Goal: Task Accomplishment & Management: Manage account settings

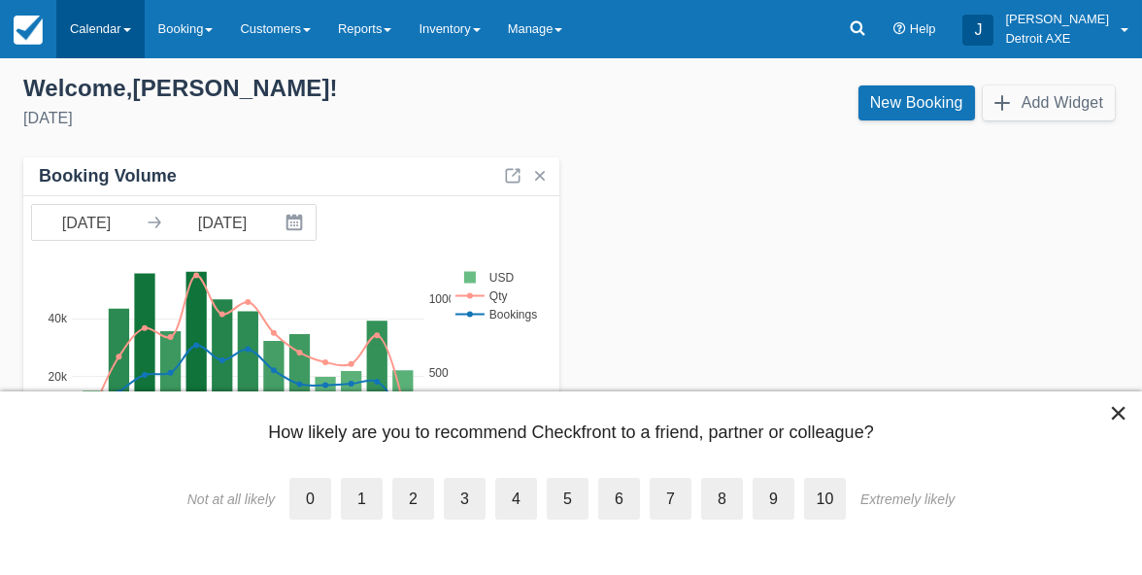
click at [94, 19] on link "Calendar" at bounding box center [100, 29] width 88 height 58
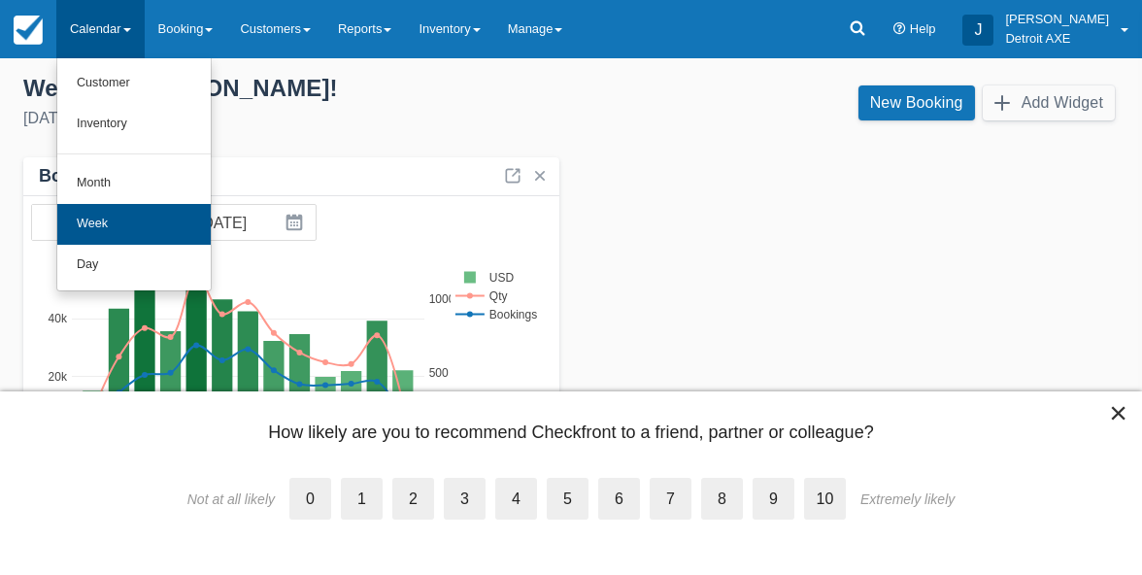
click at [125, 218] on link "Week" at bounding box center [133, 224] width 153 height 41
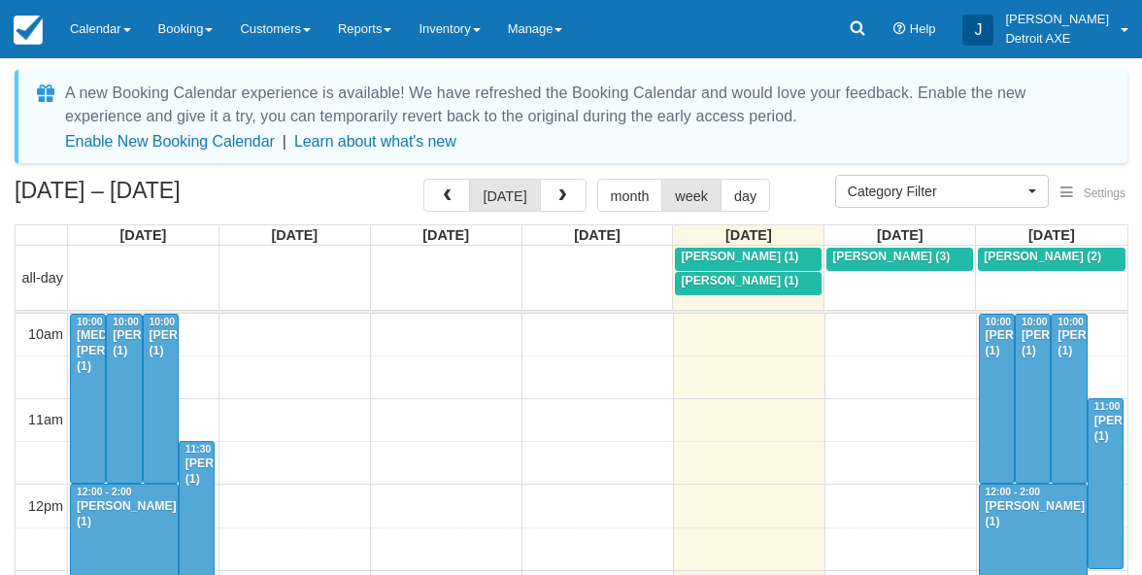
select select
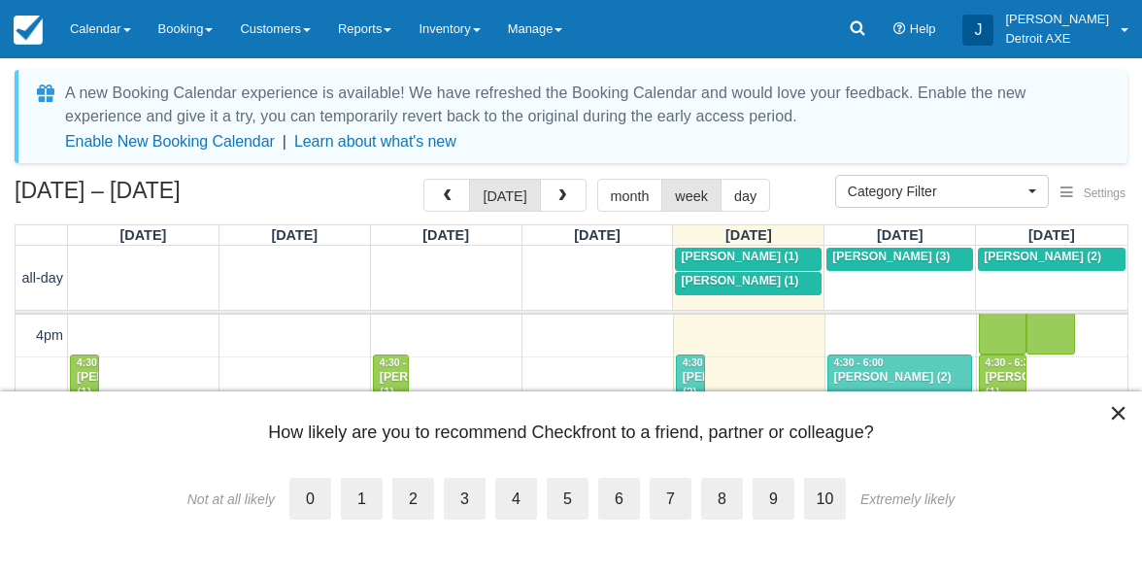
click at [1117, 416] on button "×" at bounding box center [1118, 412] width 18 height 31
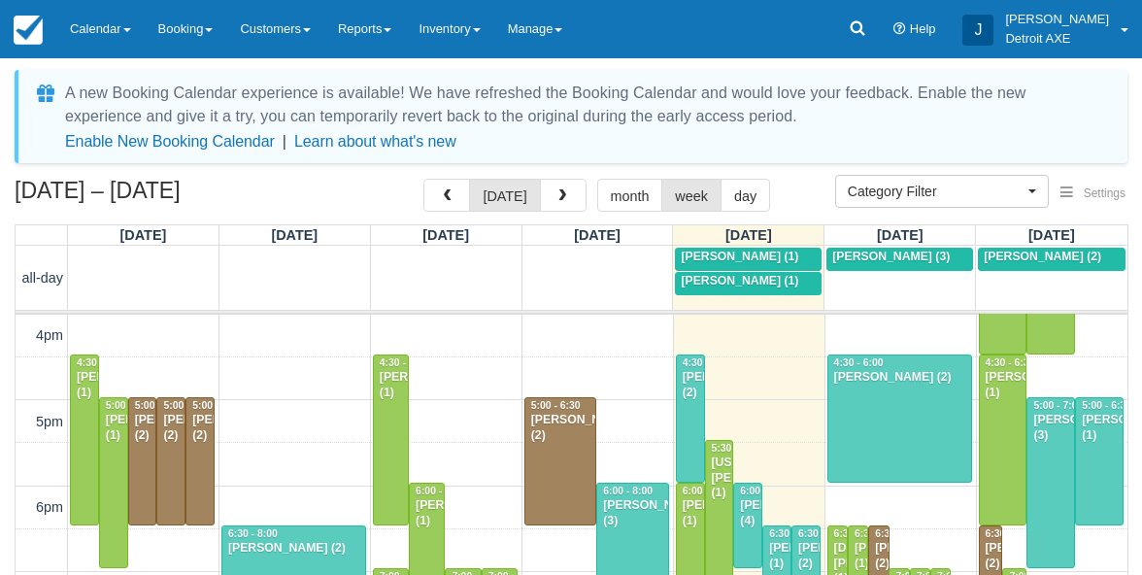
click at [721, 280] on span "Joey Fundaro (1)" at bounding box center [740, 281] width 118 height 14
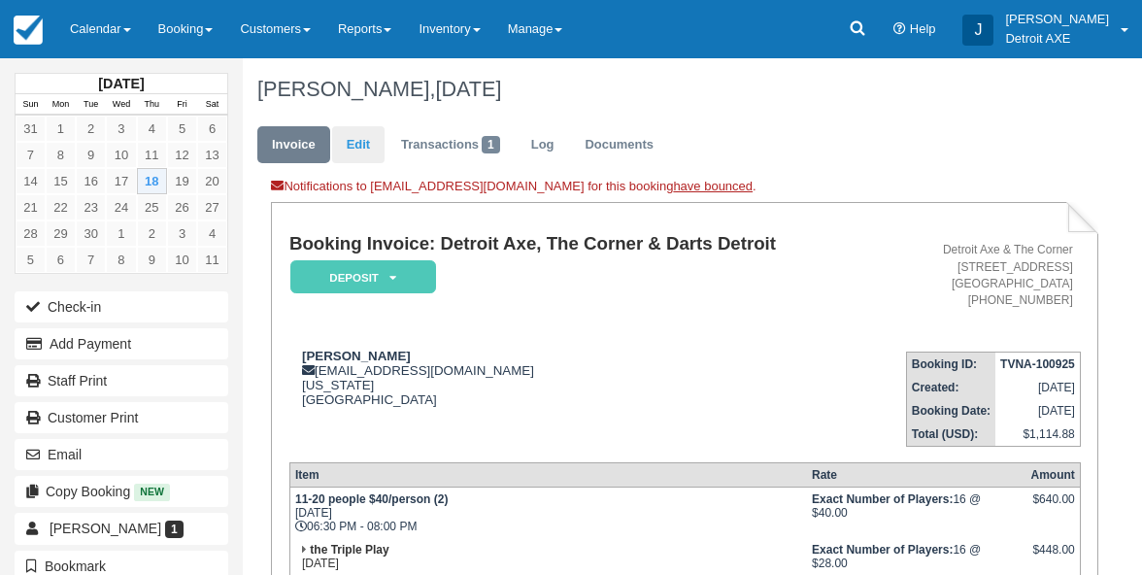
click at [375, 138] on link "Edit" at bounding box center [358, 145] width 52 height 38
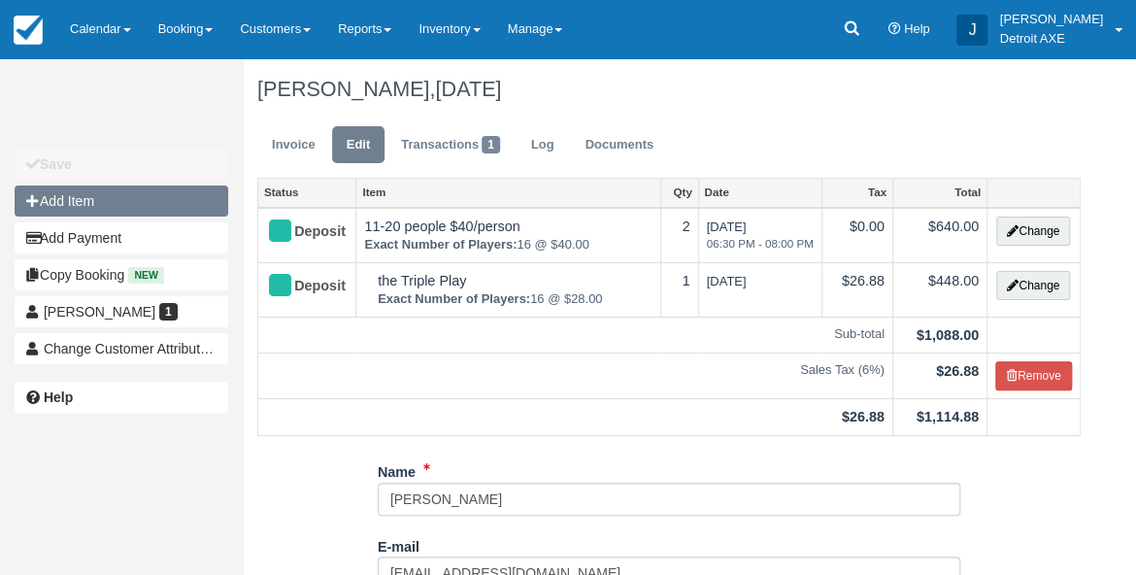
click at [108, 201] on button "Add Item" at bounding box center [122, 200] width 214 height 31
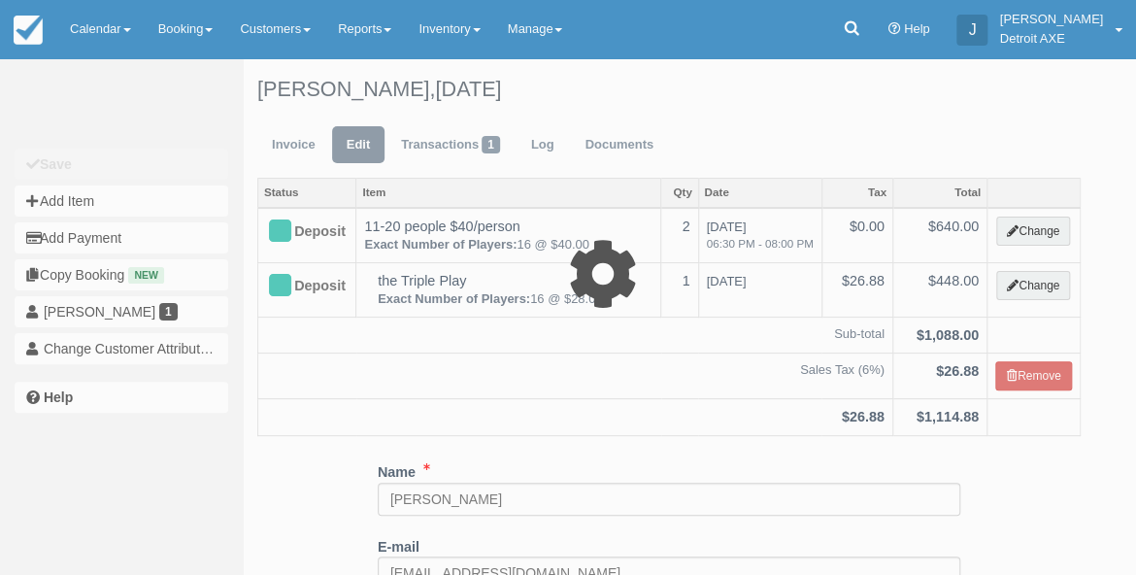
type input "0.00"
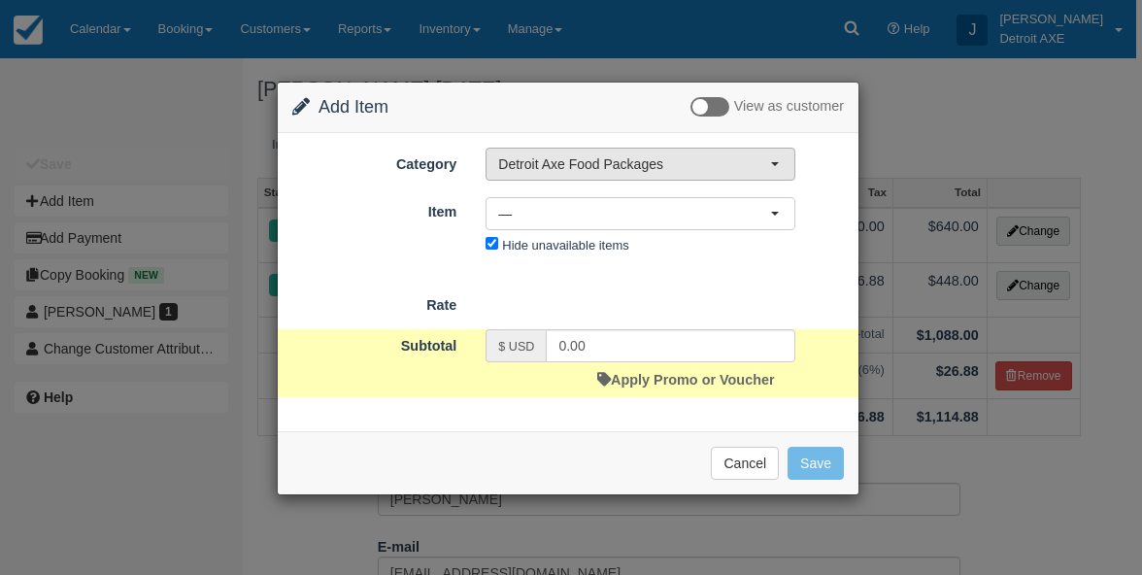
click at [557, 176] on button "Detroit Axe Food Packages" at bounding box center [641, 164] width 310 height 33
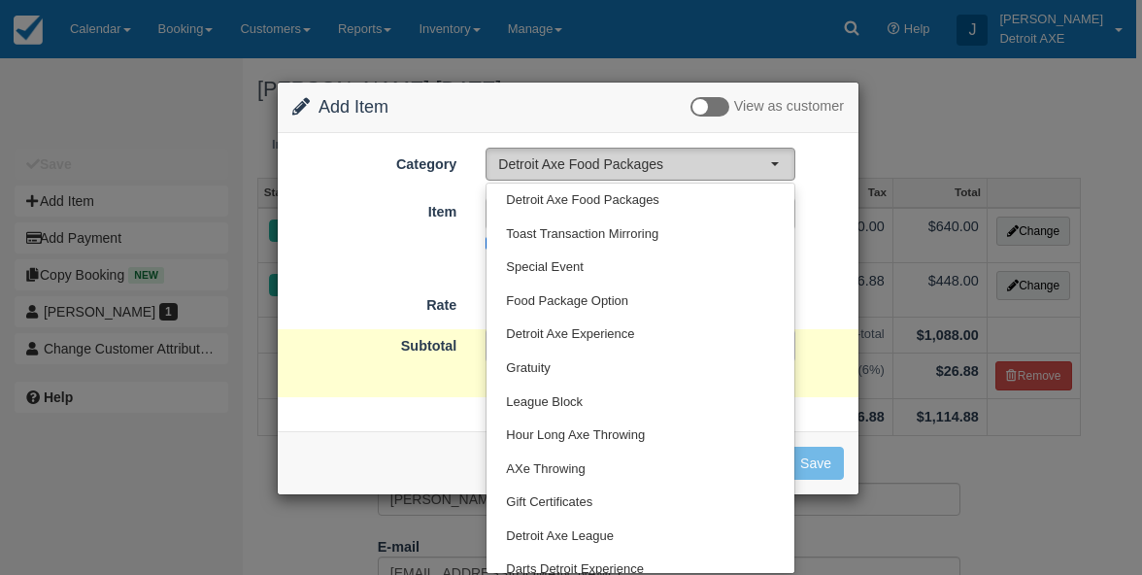
click at [557, 176] on button "Detroit Axe Food Packages" at bounding box center [641, 164] width 310 height 33
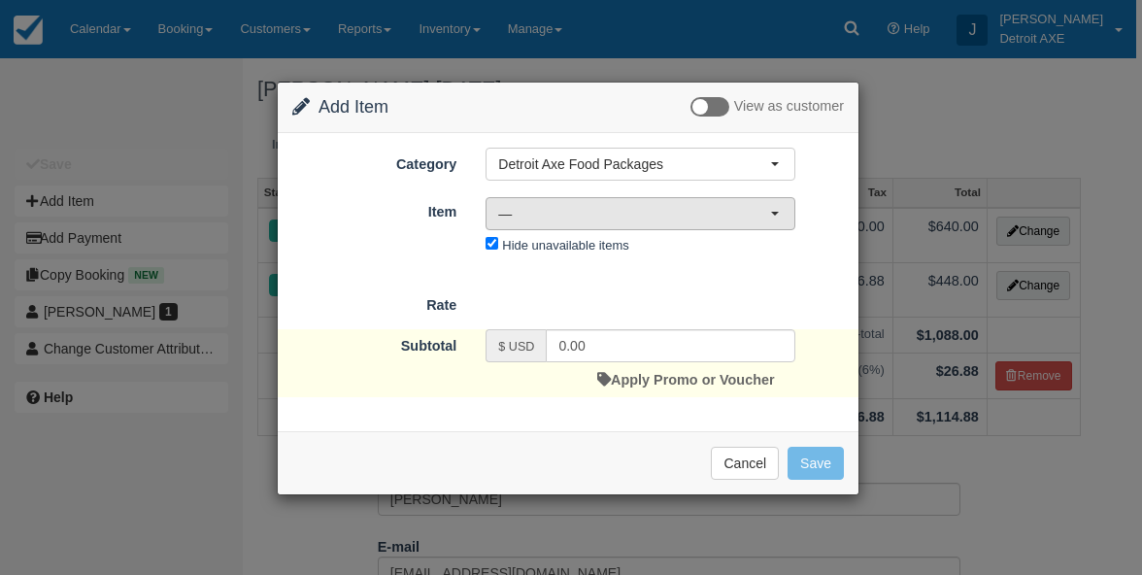
click at [548, 210] on span "—" at bounding box center [634, 213] width 272 height 19
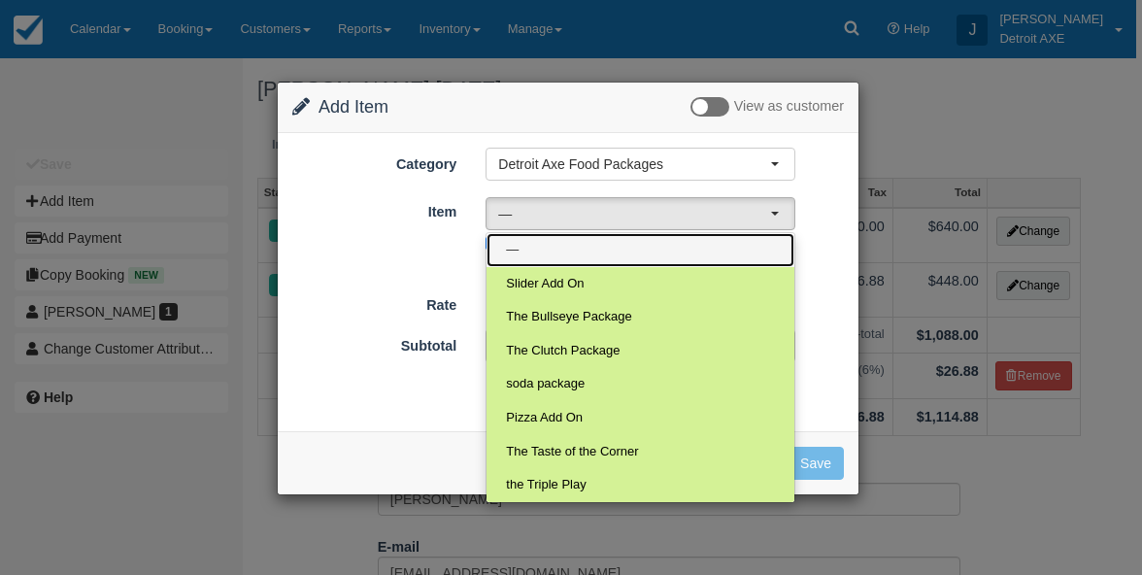
click at [594, 251] on link "—" at bounding box center [641, 250] width 308 height 34
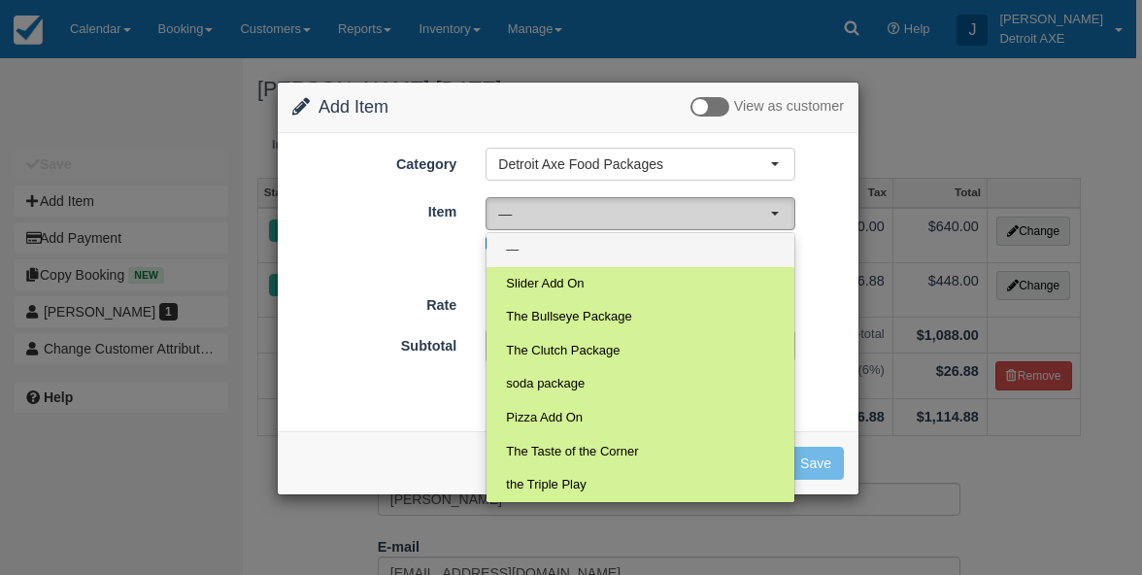
select select "0"
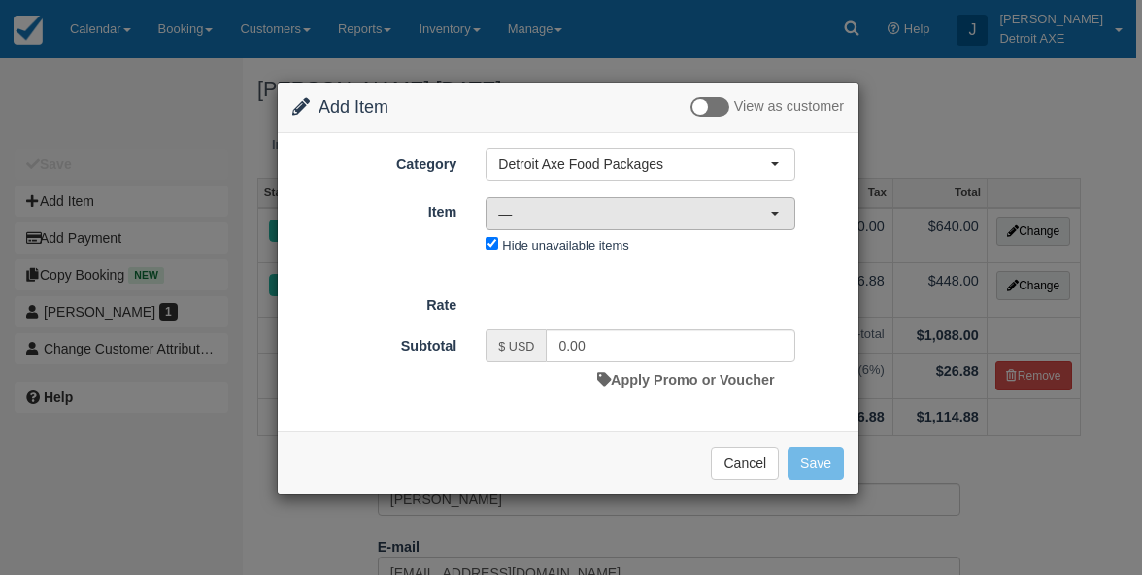
click at [643, 223] on button "—" at bounding box center [641, 213] width 310 height 33
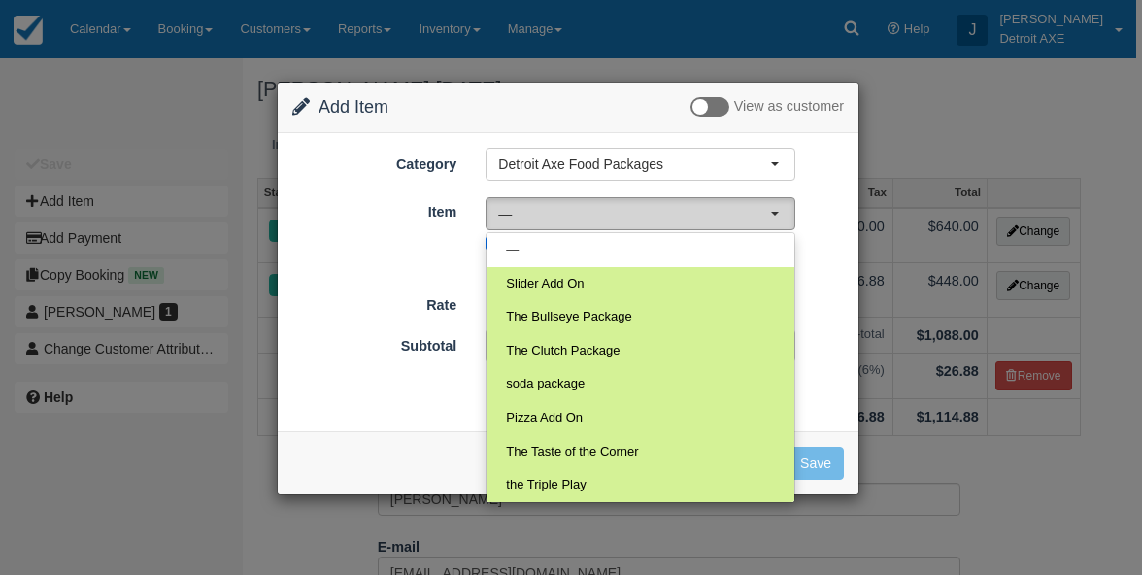
click at [643, 223] on button "—" at bounding box center [641, 213] width 310 height 33
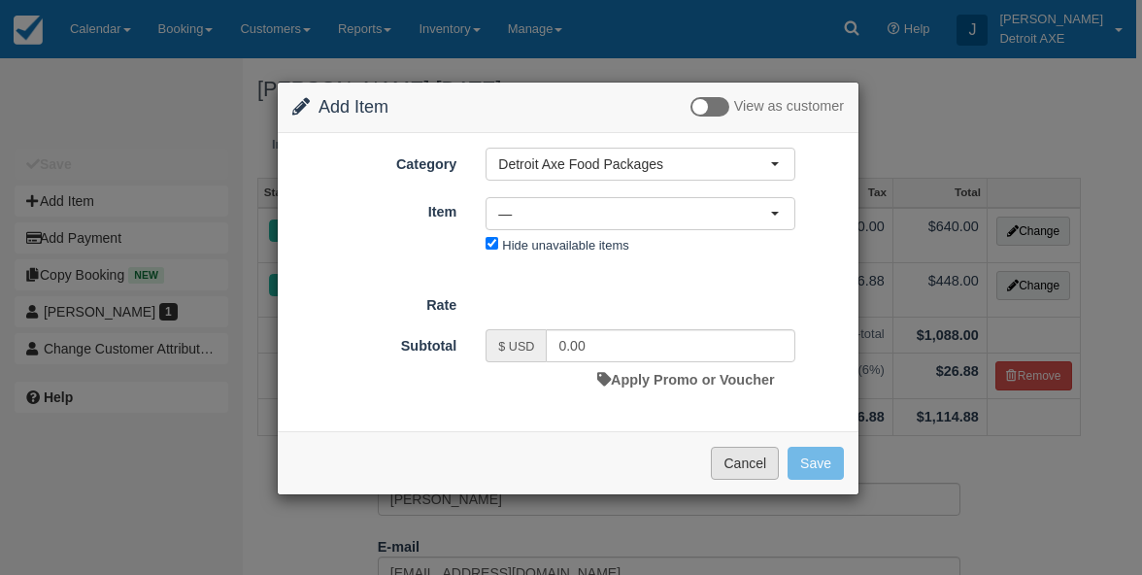
click at [740, 457] on button "Cancel" at bounding box center [745, 463] width 68 height 33
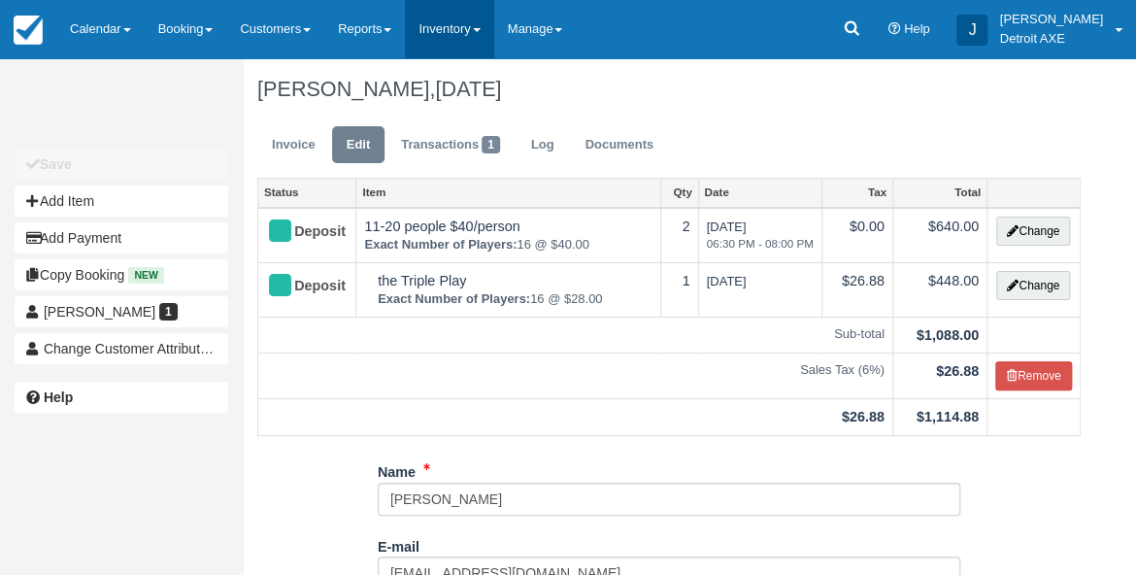
click at [455, 44] on link "Inventory" at bounding box center [449, 29] width 88 height 58
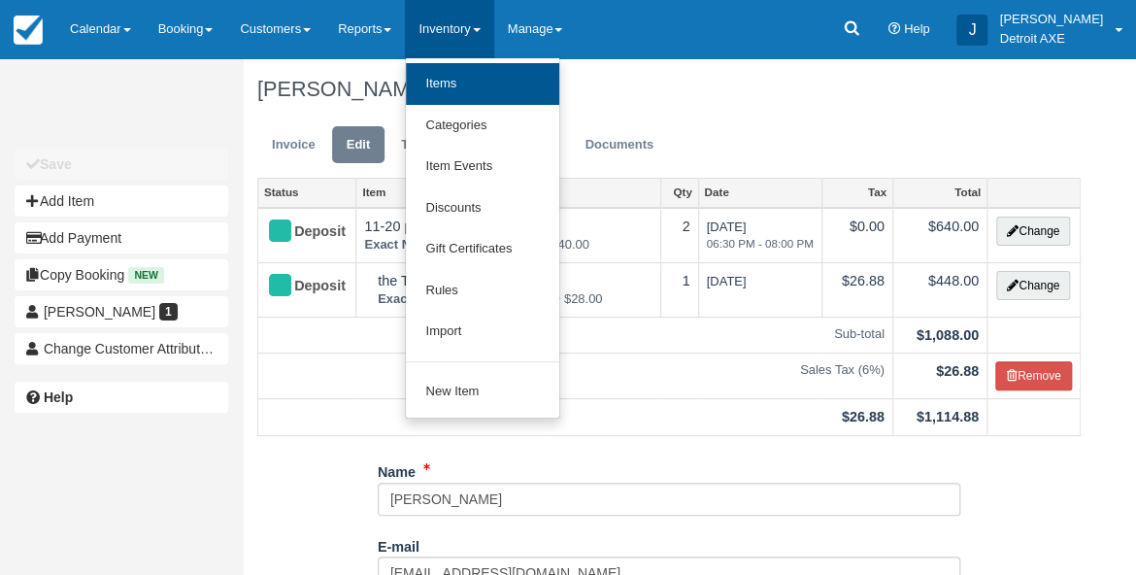
click at [470, 86] on link "Items" at bounding box center [482, 84] width 153 height 42
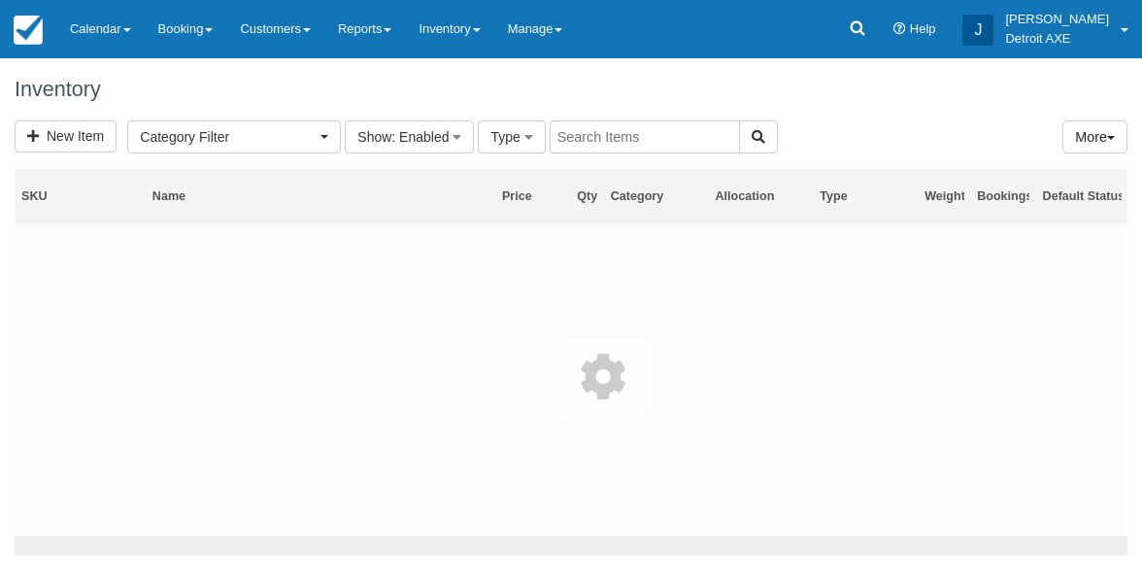
select select
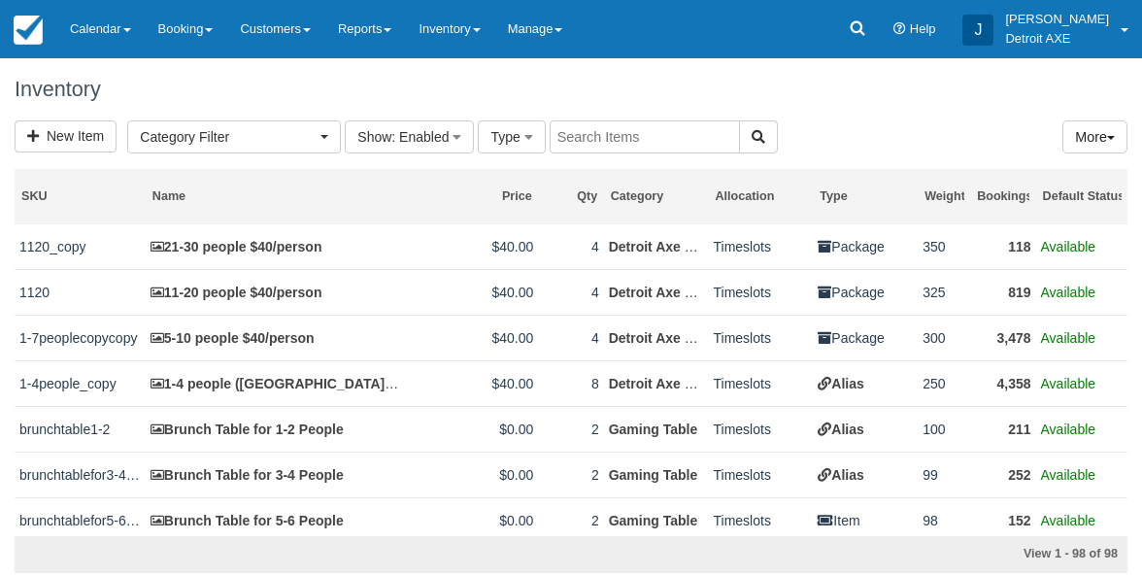
click at [596, 128] on input "text" at bounding box center [645, 136] width 190 height 33
type input "clutch"
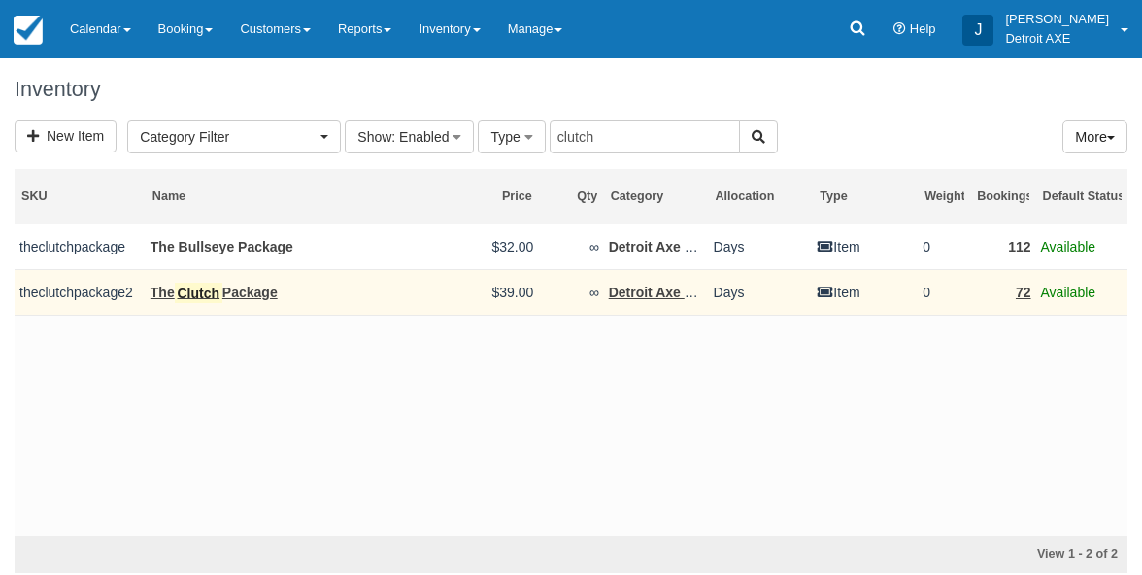
click at [234, 289] on link "The Clutch Package" at bounding box center [214, 293] width 127 height 21
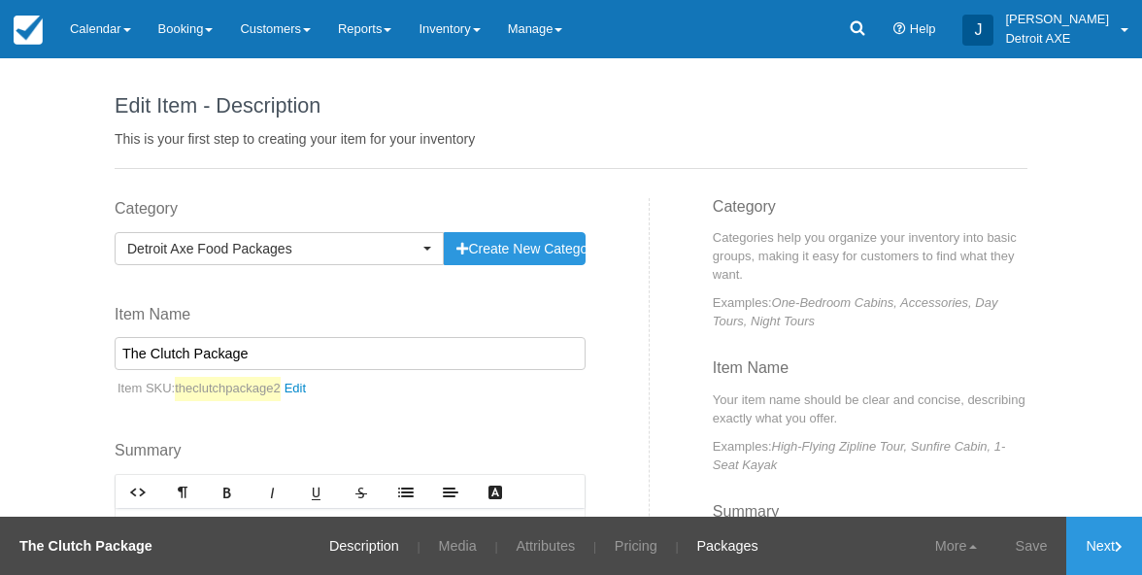
click at [723, 551] on link "Packages" at bounding box center [727, 546] width 90 height 58
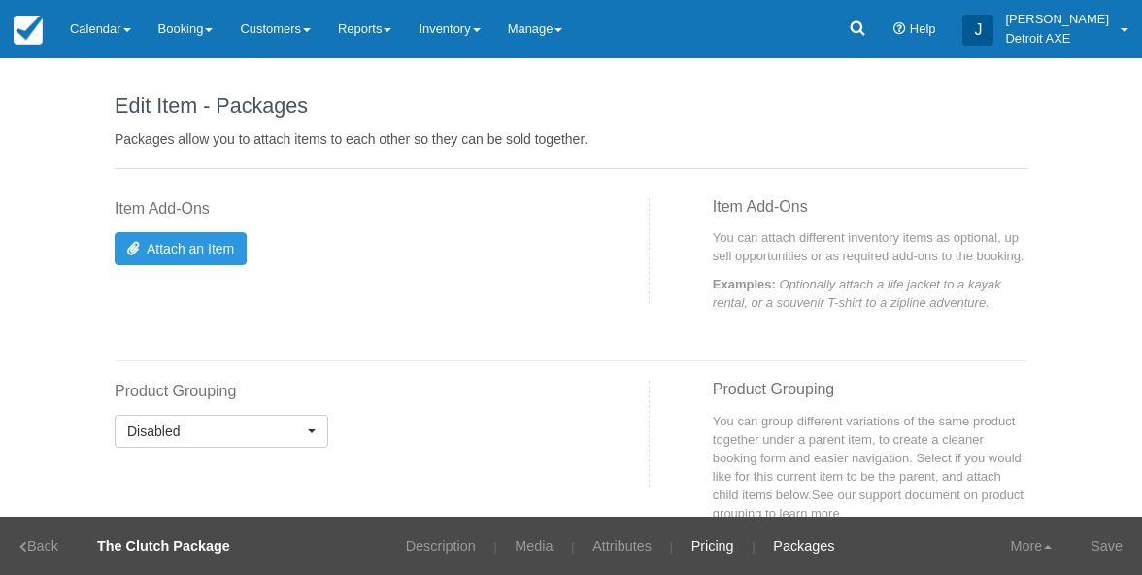
click at [718, 551] on link "Pricing" at bounding box center [713, 546] width 72 height 58
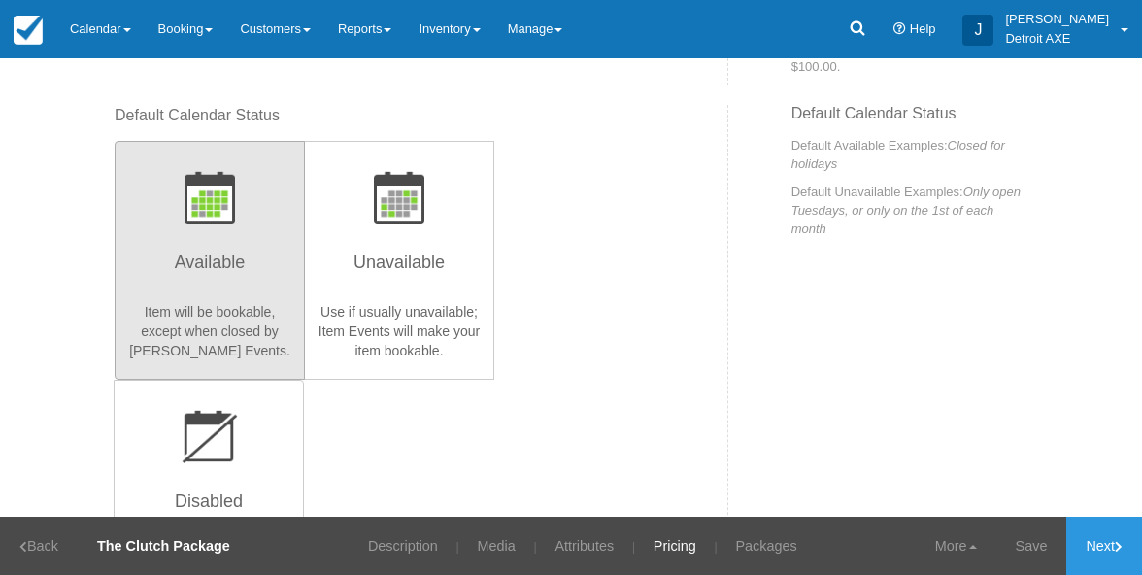
scroll to position [364, 0]
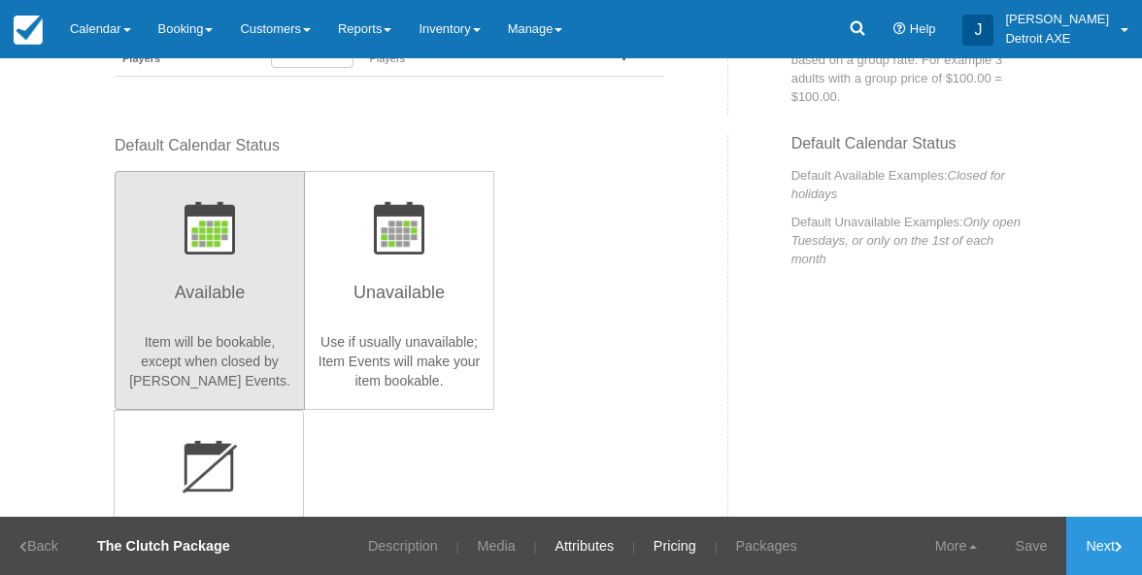
click at [587, 541] on link "Attributes" at bounding box center [584, 546] width 88 height 58
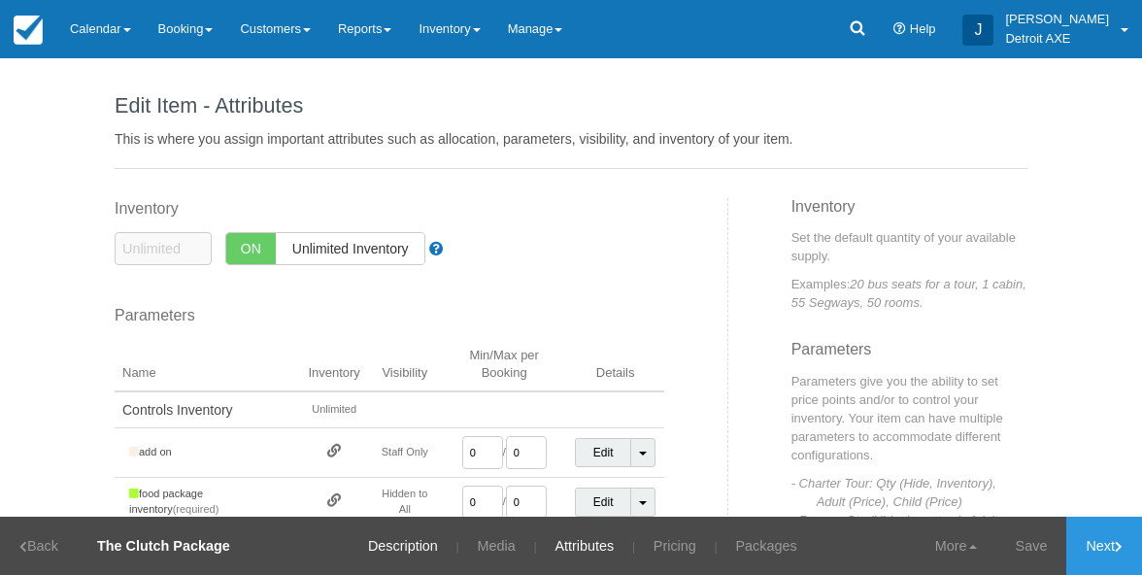
click at [401, 552] on link "Description" at bounding box center [403, 546] width 99 height 58
